Goal: Ask a question

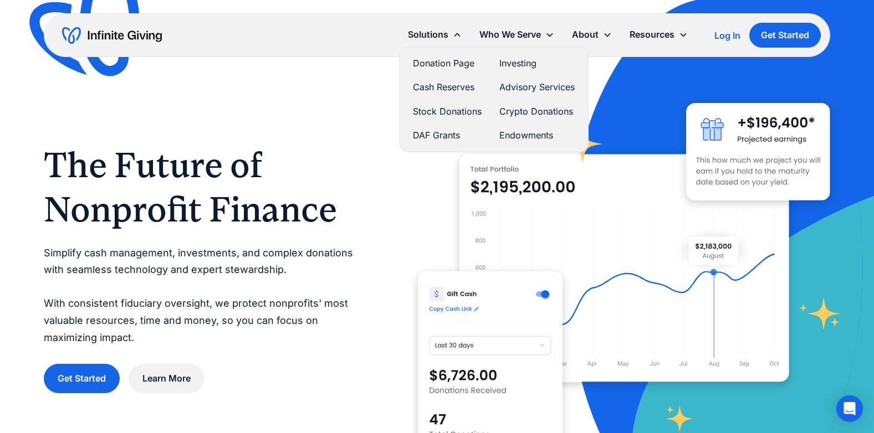
click at [443, 61] on link "Donation Page" at bounding box center [447, 63] width 69 height 15
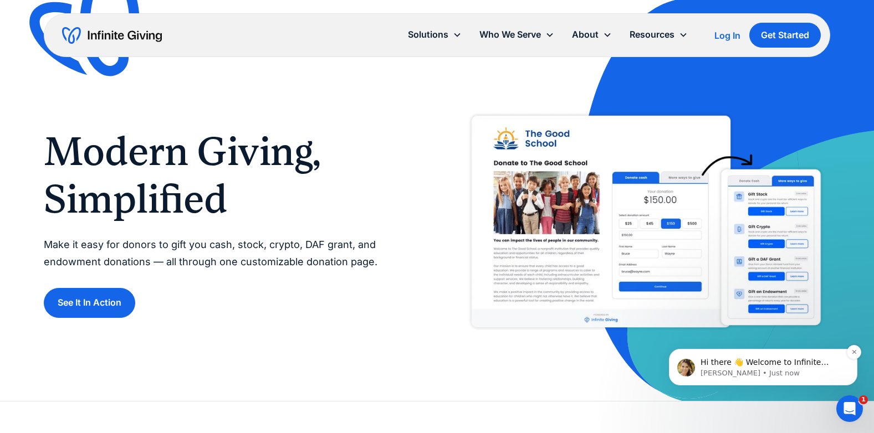
click at [757, 361] on p "Hi there 👋 Welcome to Infinite Giving. If you have any questions, just reply to…" at bounding box center [771, 362] width 143 height 11
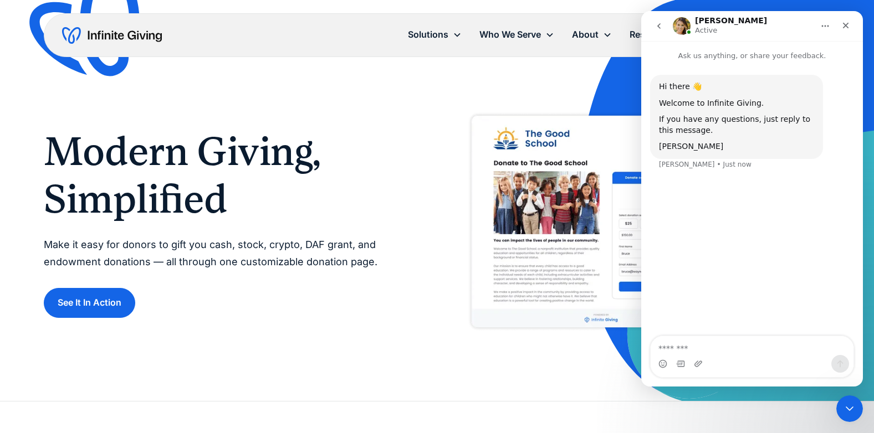
click at [684, 346] on textarea "Message…" at bounding box center [752, 345] width 203 height 19
type textarea "*"
type textarea "**********"
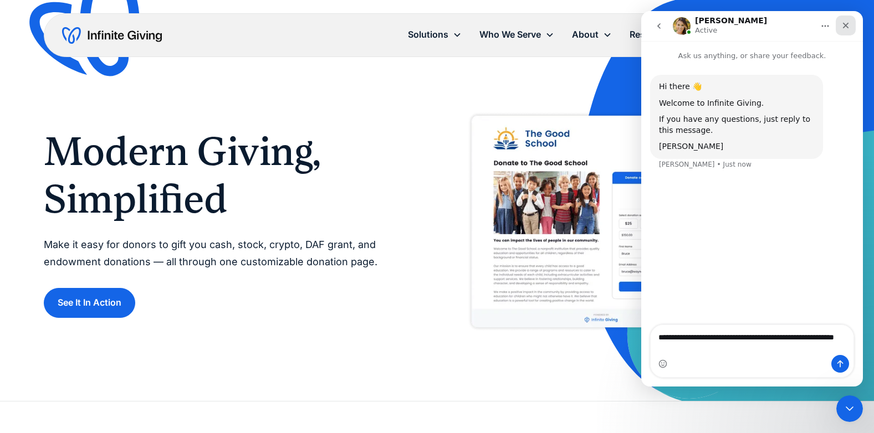
click at [842, 22] on icon "Close" at bounding box center [845, 25] width 9 height 9
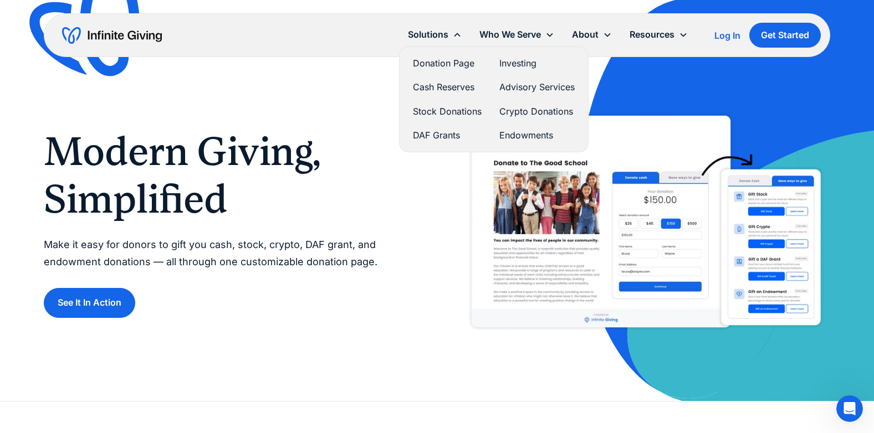
click at [453, 64] on link "Donation Page" at bounding box center [447, 63] width 69 height 15
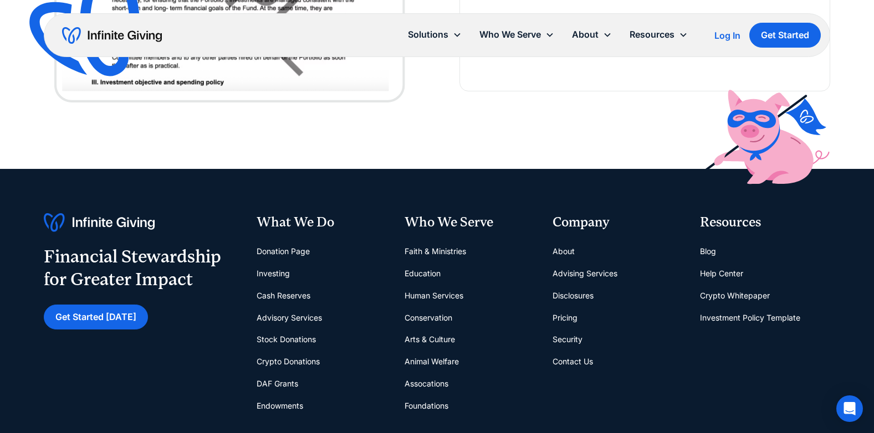
scroll to position [2383, 0]
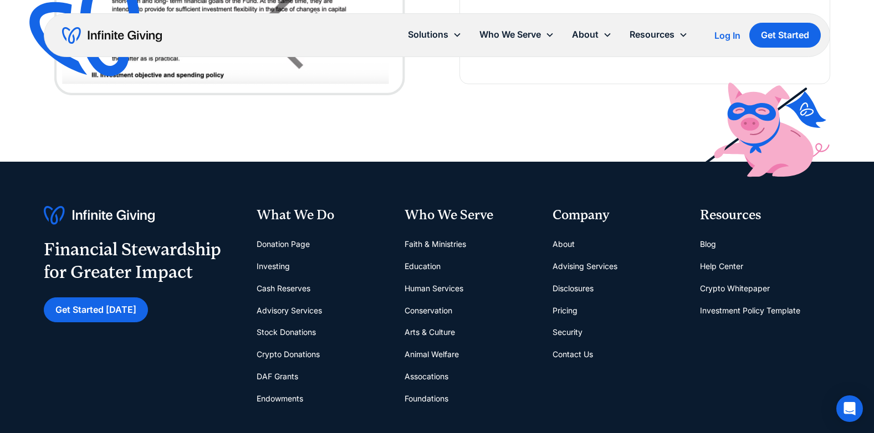
click at [570, 311] on link "Pricing" at bounding box center [564, 311] width 25 height 22
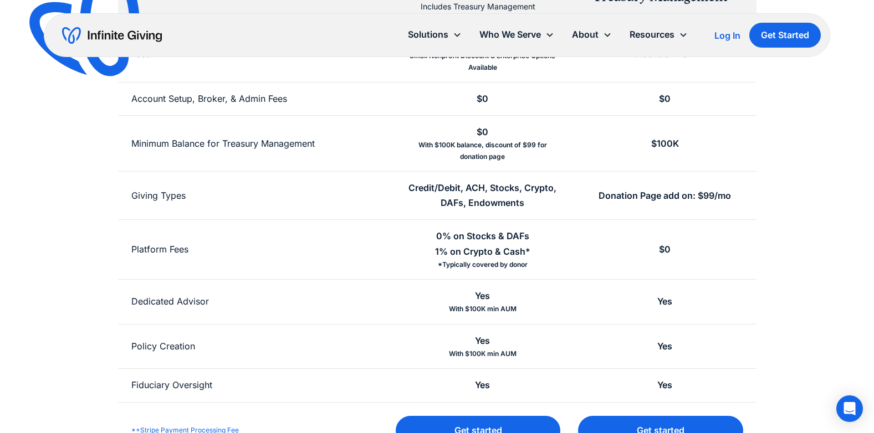
scroll to position [388, 0]
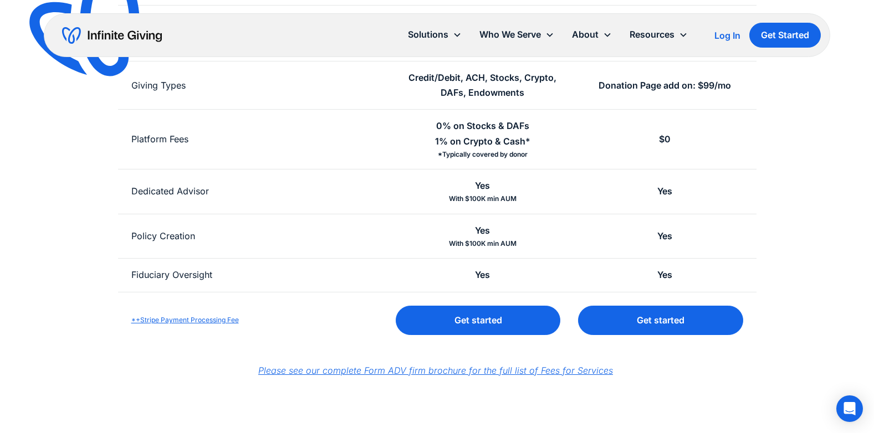
click at [451, 367] on em "Please see our complete Form ADV firm brochure for the full list of Fees for Se…" at bounding box center [435, 370] width 355 height 11
click at [844, 416] on icon "Open Intercom Messenger" at bounding box center [849, 409] width 14 height 14
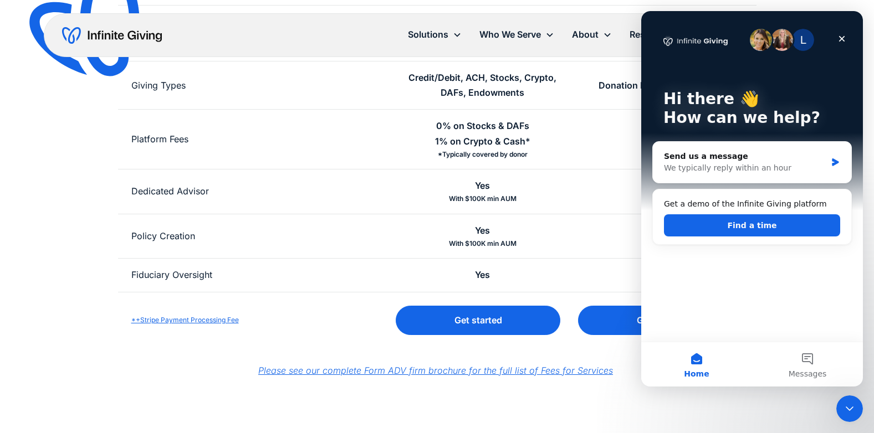
scroll to position [0, 0]
click at [838, 33] on div "Close" at bounding box center [842, 39] width 20 height 20
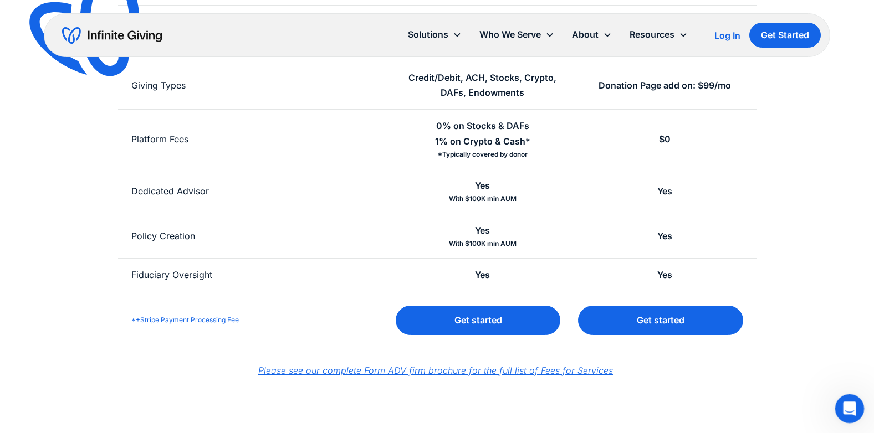
click at [846, 408] on icon "Open Intercom Messenger" at bounding box center [848, 407] width 18 height 18
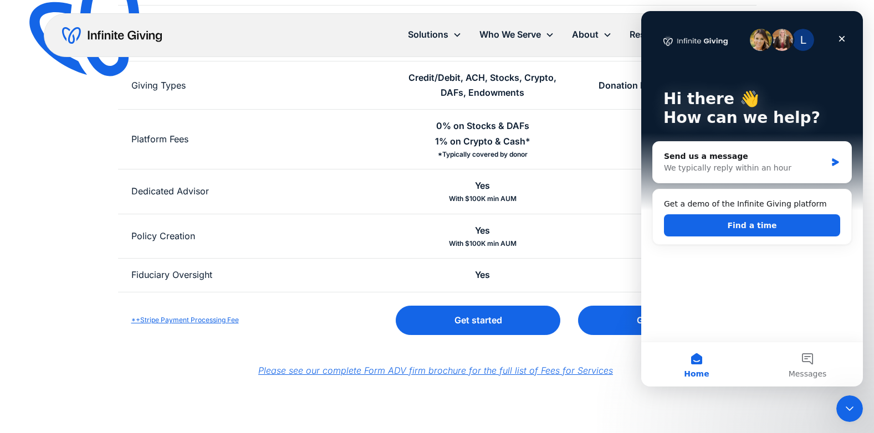
click at [708, 367] on button "Home" at bounding box center [696, 364] width 111 height 44
click at [809, 360] on button "Messages" at bounding box center [807, 364] width 111 height 44
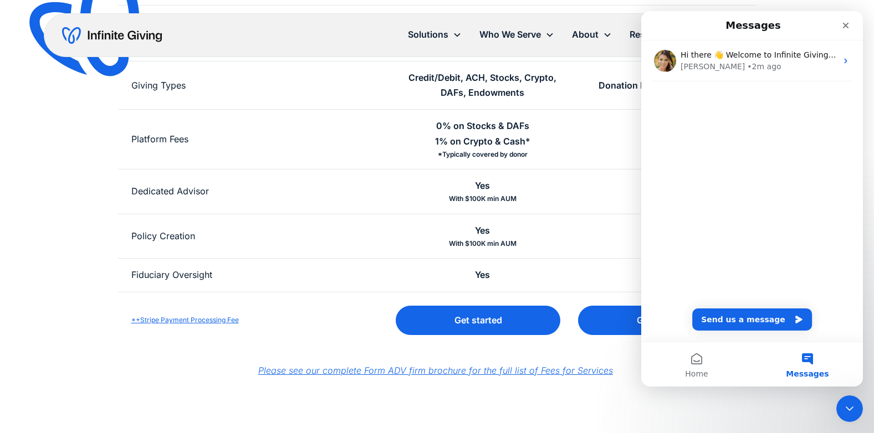
scroll to position [166, 0]
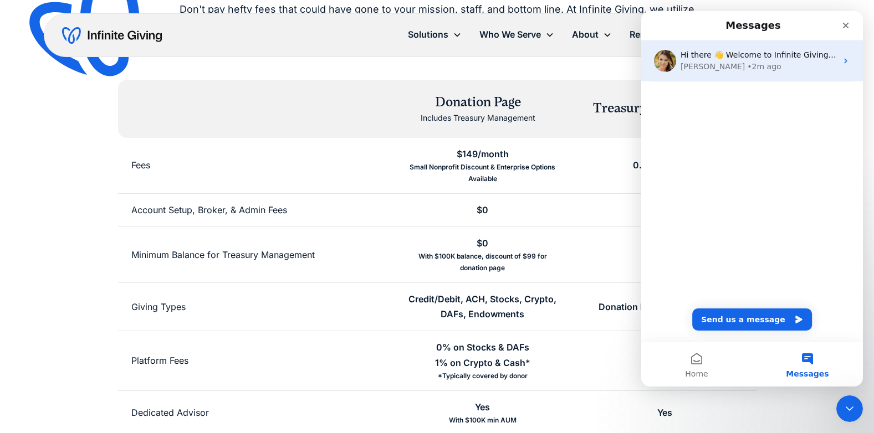
click at [772, 64] on div "Kasey • 2m ago" at bounding box center [758, 67] width 156 height 12
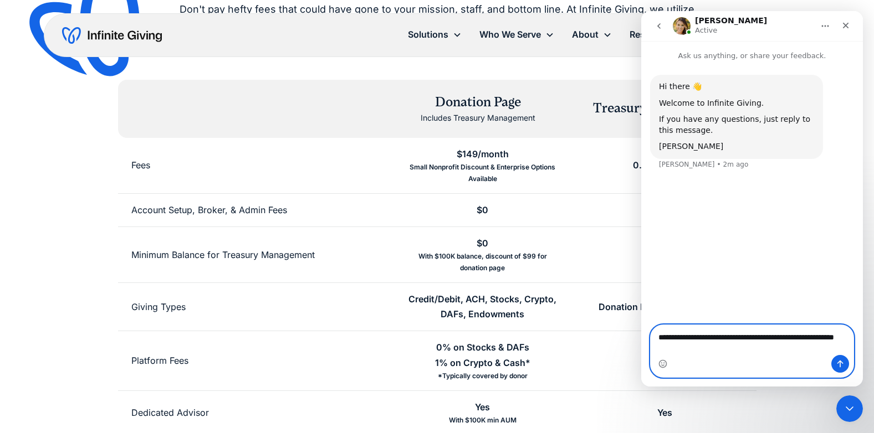
type textarea "**********"
click at [701, 352] on textarea "**********" at bounding box center [752, 340] width 203 height 30
drag, startPoint x: 696, startPoint y: 349, endPoint x: 702, endPoint y: 349, distance: 6.1
click at [696, 349] on textarea "**********" at bounding box center [752, 340] width 203 height 30
click at [842, 361] on icon "Send a message…" at bounding box center [840, 364] width 9 height 9
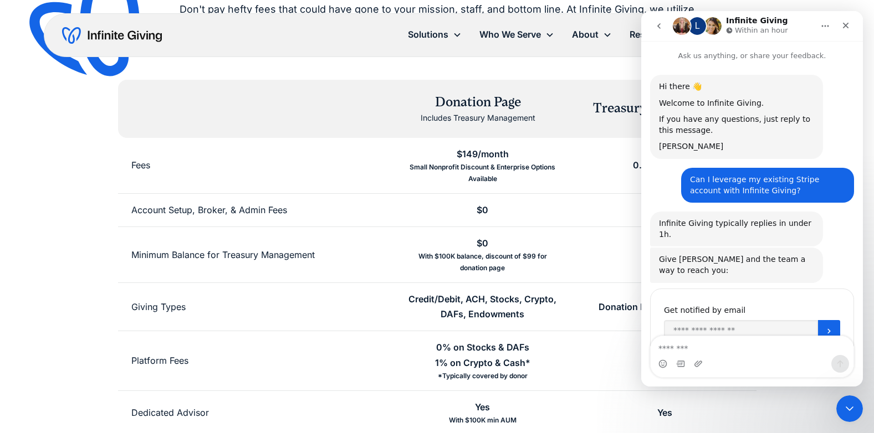
scroll to position [45, 0]
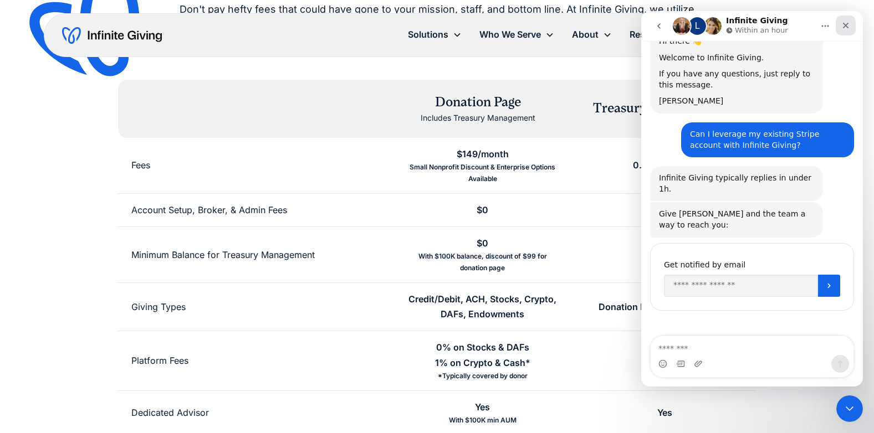
click at [843, 29] on icon "Close" at bounding box center [845, 25] width 9 height 9
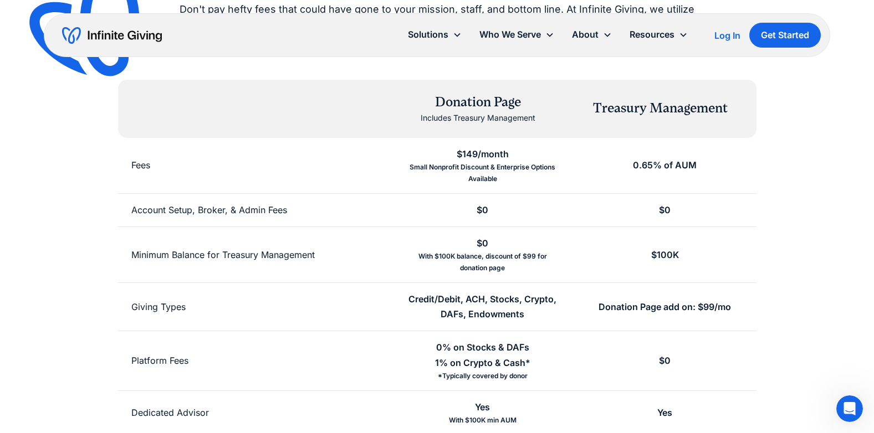
scroll to position [0, 0]
